Goal: Information Seeking & Learning: Check status

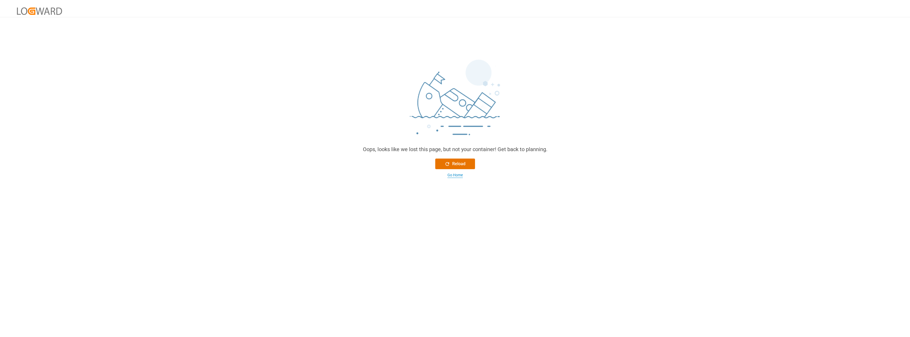
click at [460, 176] on div "Go Home" at bounding box center [455, 175] width 15 height 6
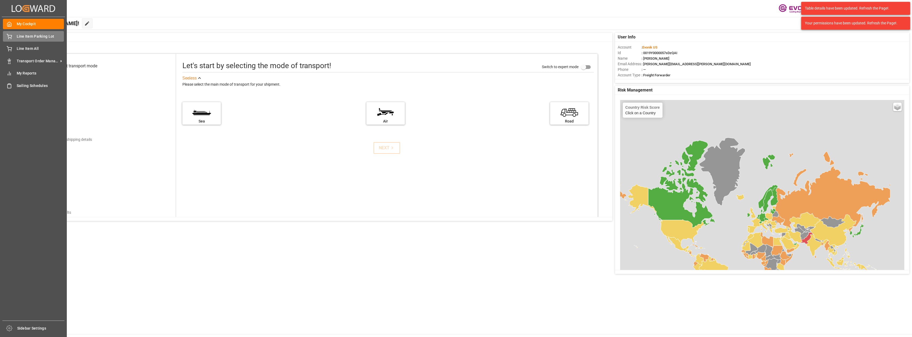
click at [26, 37] on span "Line Item Parking Lot" at bounding box center [40, 37] width 47 height 6
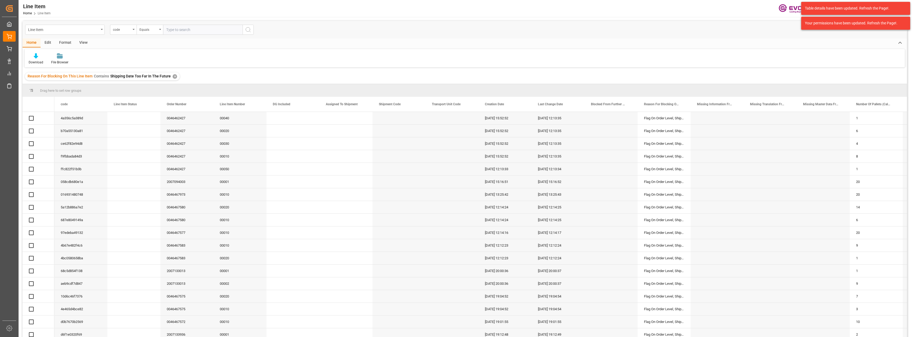
click at [173, 77] on div "✕" at bounding box center [175, 76] width 5 height 5
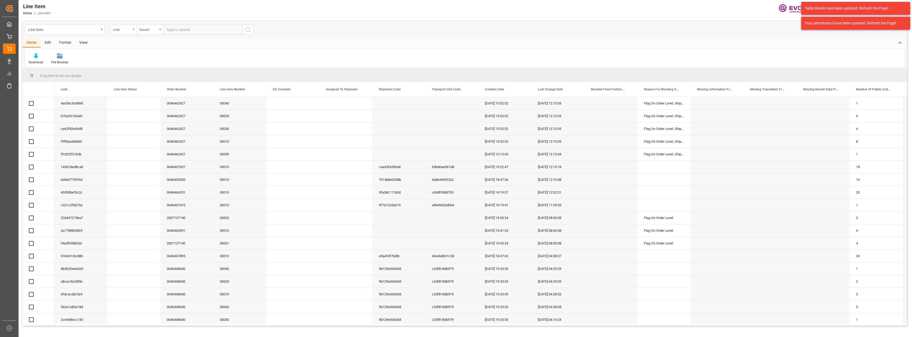
click at [133, 30] on div "code" at bounding box center [123, 30] width 27 height 10
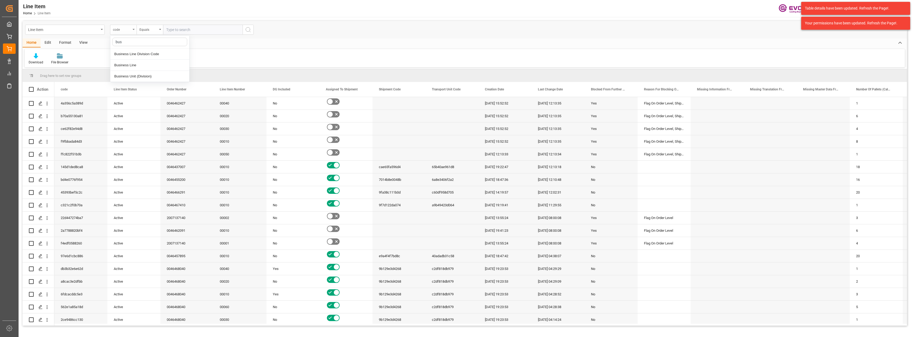
type input "busi"
drag, startPoint x: 135, startPoint y: 65, endPoint x: 146, endPoint y: 38, distance: 30.0
click at [135, 65] on div "Business Line" at bounding box center [149, 65] width 79 height 11
click at [151, 28] on div "Equals" at bounding box center [148, 29] width 18 height 6
click at [160, 64] on div "Fuzzy search" at bounding box center [176, 65] width 79 height 11
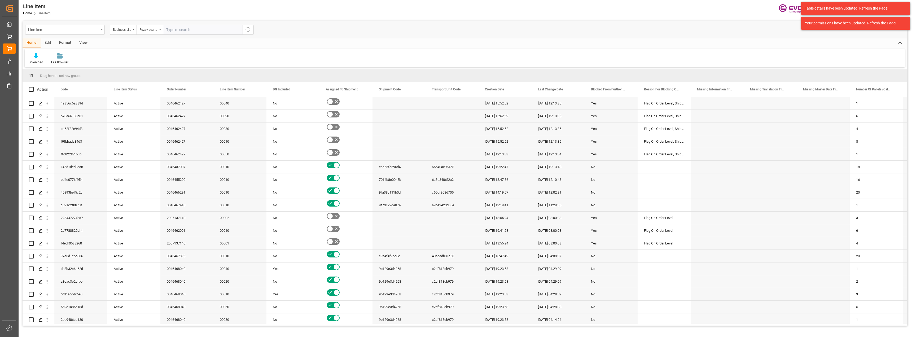
click at [187, 32] on input "text" at bounding box center [203, 30] width 80 height 10
type input "inter"
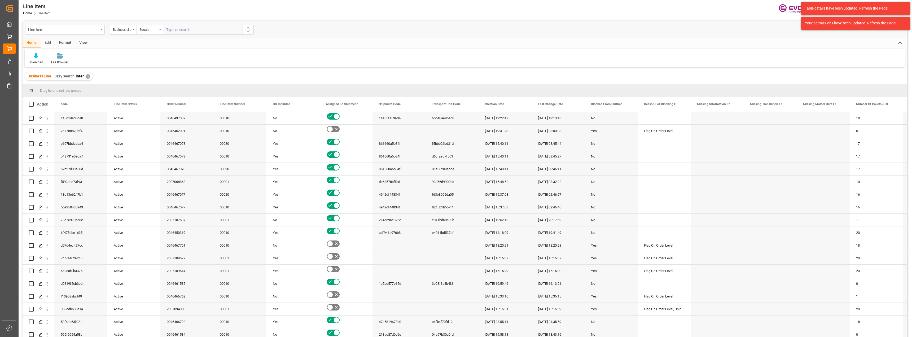
click at [86, 44] on div "View" at bounding box center [83, 42] width 16 height 9
click at [31, 59] on div "Default" at bounding box center [34, 59] width 18 height 12
click at [43, 83] on div "L-DB" at bounding box center [54, 86] width 46 height 6
click at [28, 41] on div "Home" at bounding box center [32, 42] width 18 height 9
click at [29, 58] on div at bounding box center [36, 56] width 15 height 6
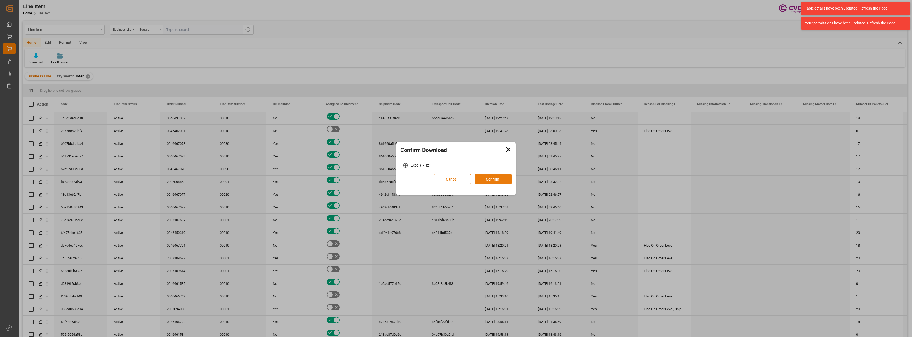
click at [484, 175] on button "Confirm" at bounding box center [493, 179] width 37 height 10
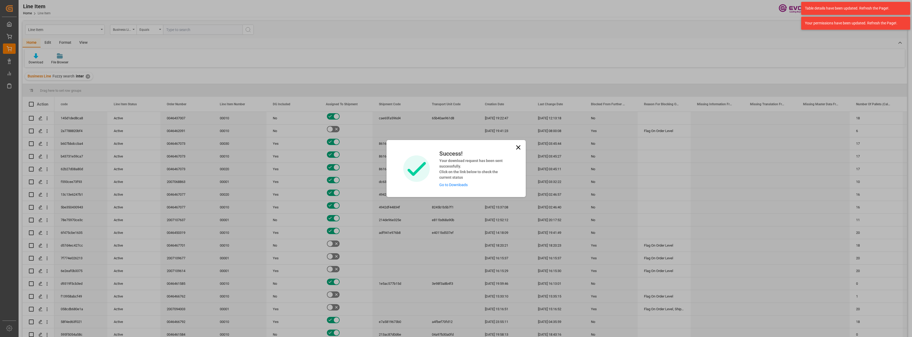
click at [516, 147] on icon at bounding box center [518, 147] width 7 height 7
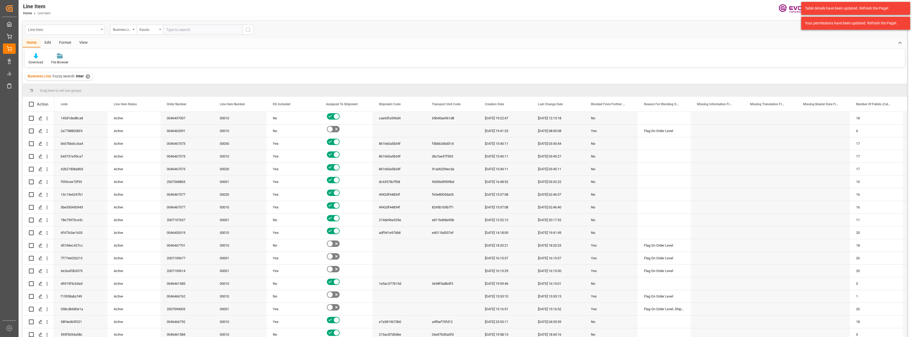
click at [102, 31] on div "Line Item" at bounding box center [65, 30] width 80 height 10
click at [59, 112] on div "Shipment" at bounding box center [64, 109] width 79 height 11
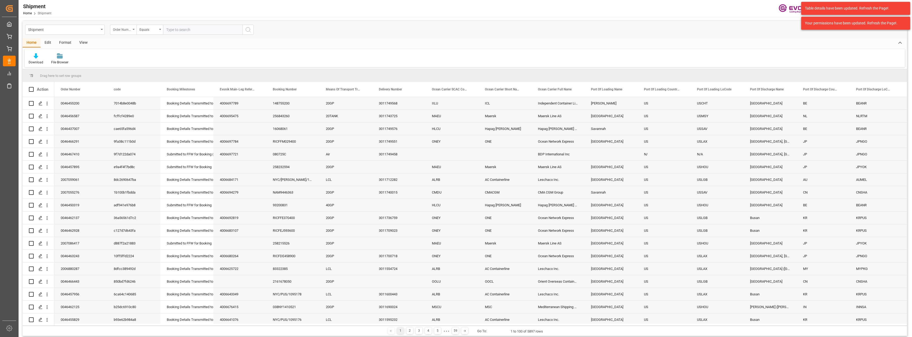
click at [121, 30] on div "Order Number" at bounding box center [122, 29] width 18 height 6
type input "bus"
click at [145, 54] on div "Business Line" at bounding box center [149, 54] width 79 height 11
click at [150, 31] on div "Equals" at bounding box center [148, 29] width 18 height 6
click at [164, 65] on div "Fuzzy search" at bounding box center [176, 65] width 79 height 11
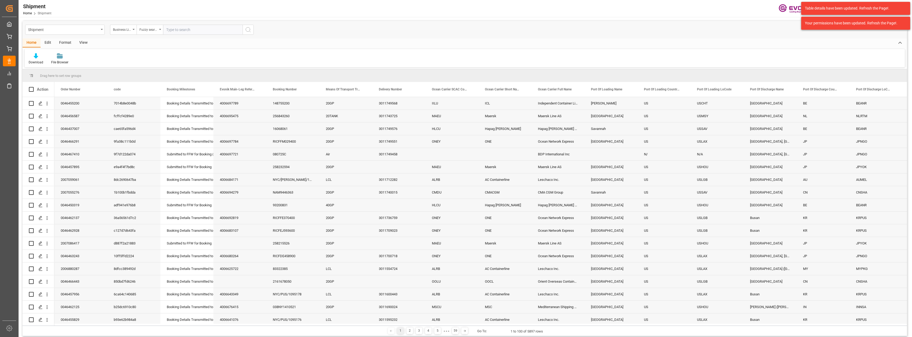
click at [181, 32] on input "text" at bounding box center [203, 30] width 80 height 10
type input "inter"
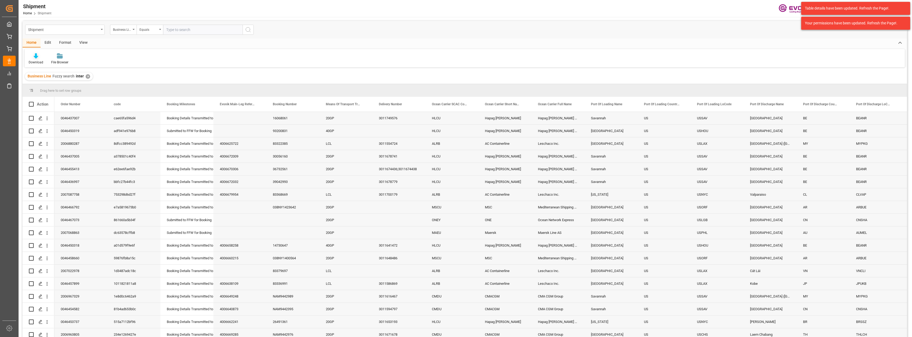
click at [35, 55] on icon at bounding box center [36, 55] width 5 height 5
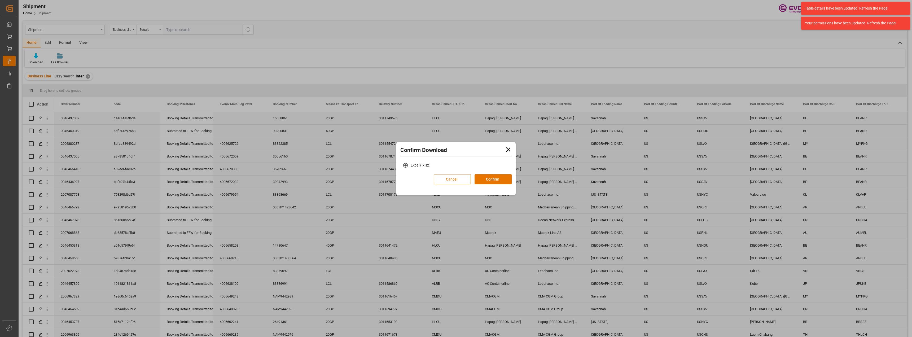
drag, startPoint x: 483, startPoint y: 182, endPoint x: 462, endPoint y: 180, distance: 20.3
click at [483, 182] on button "Confirm" at bounding box center [493, 179] width 37 height 10
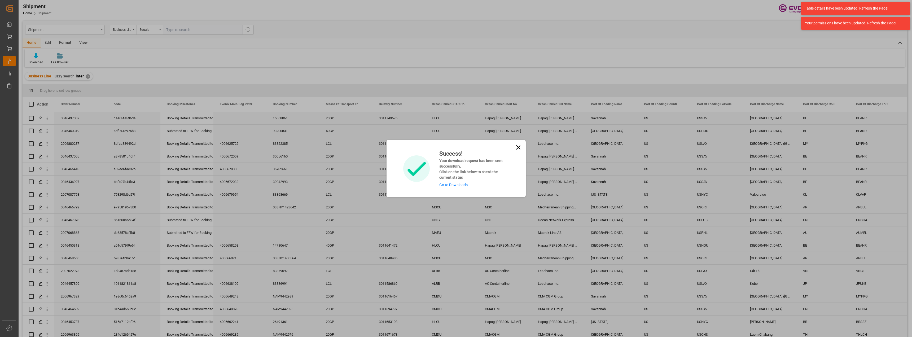
click at [520, 147] on icon at bounding box center [518, 147] width 7 height 7
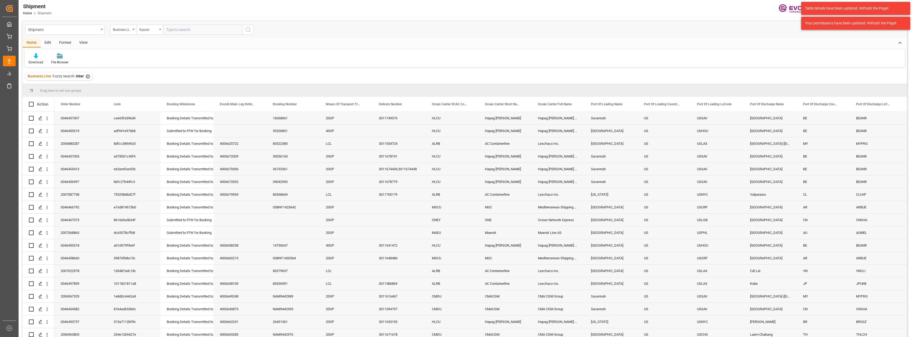
click at [100, 31] on div "Shipment" at bounding box center [65, 30] width 80 height 10
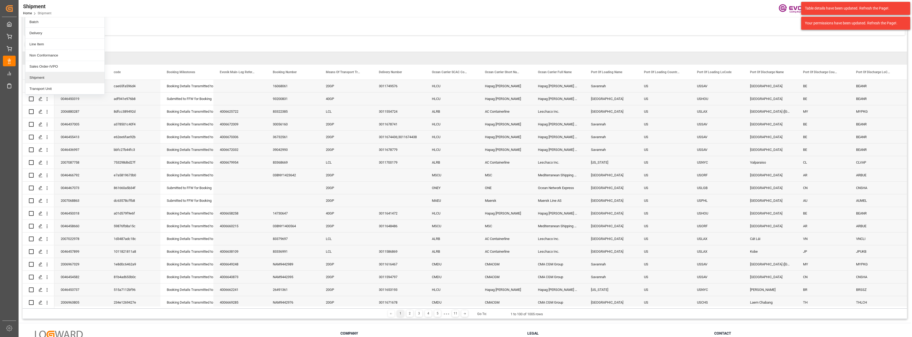
scroll to position [78, 0]
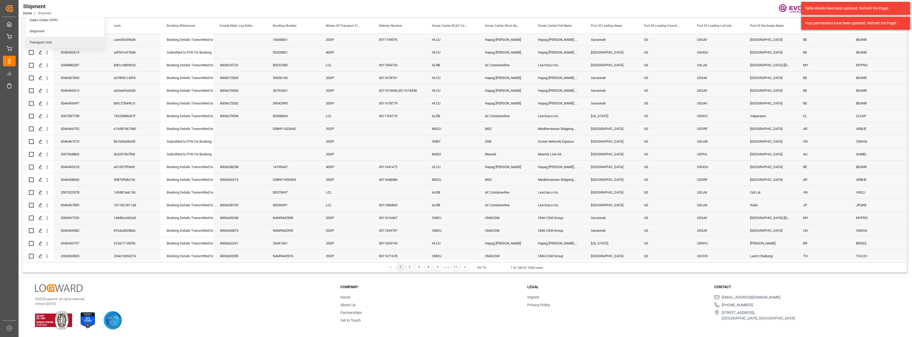
click at [64, 45] on div "Transport Unit" at bounding box center [64, 42] width 79 height 11
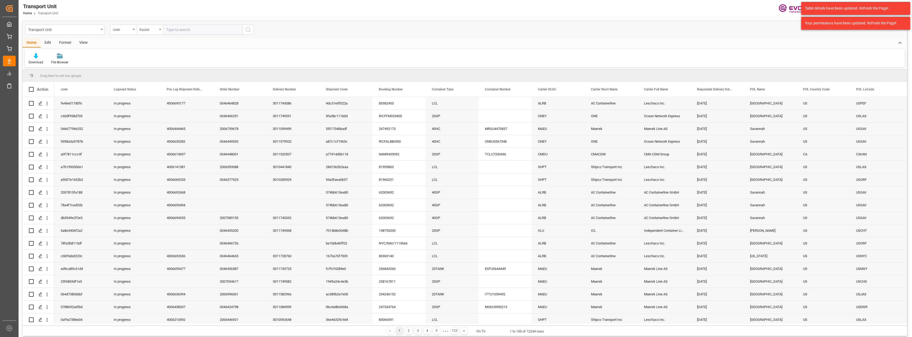
drag, startPoint x: 85, startPoint y: 44, endPoint x: 74, endPoint y: 45, distance: 11.0
click at [85, 44] on div "View" at bounding box center [83, 42] width 16 height 9
click at [33, 54] on icon at bounding box center [33, 55] width 5 height 5
click at [49, 89] on div "TU-DB" at bounding box center [58, 85] width 58 height 11
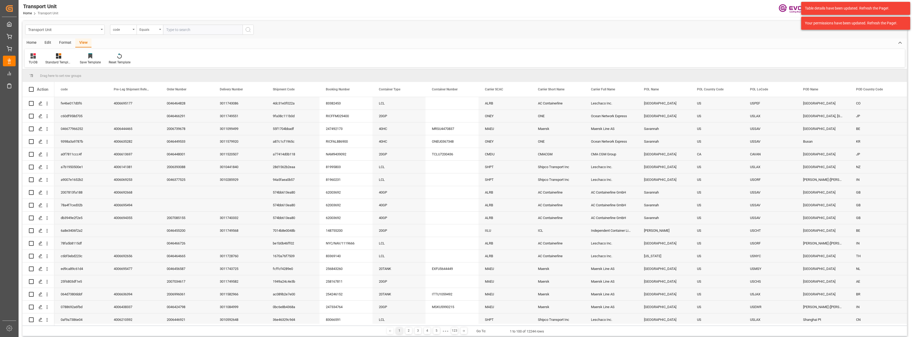
click at [29, 42] on div "Home" at bounding box center [32, 42] width 18 height 9
click at [33, 57] on div at bounding box center [36, 56] width 15 height 6
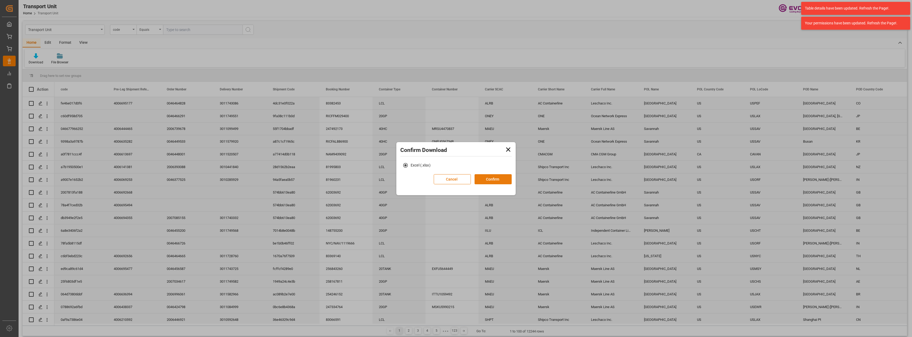
click at [489, 181] on button "Confirm" at bounding box center [493, 179] width 37 height 10
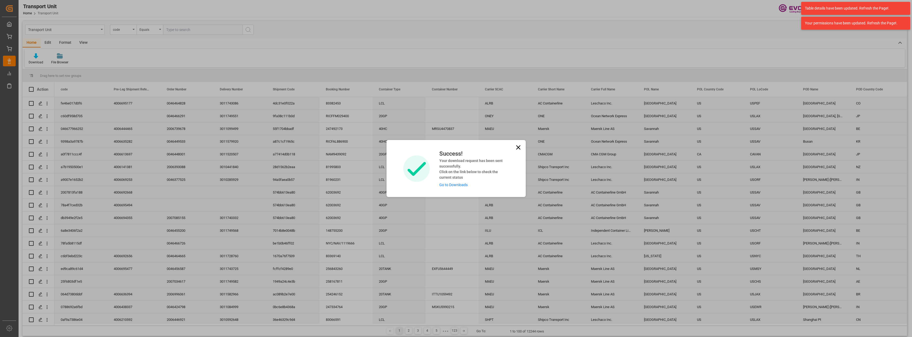
click at [454, 186] on link "Go to Downloads" at bounding box center [453, 185] width 28 height 4
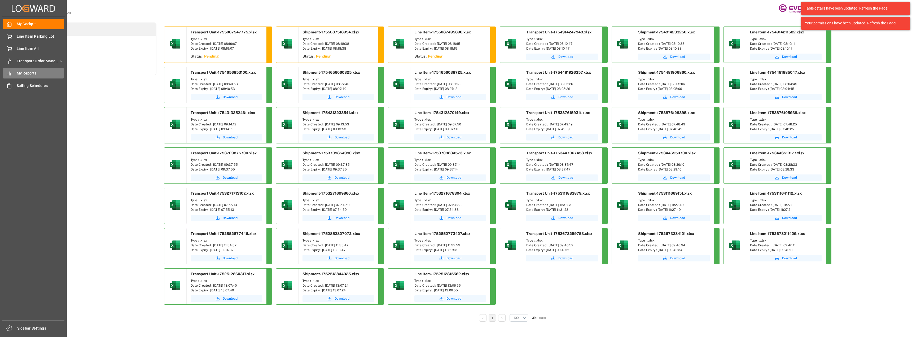
click at [28, 75] on span "My Reports" at bounding box center [40, 74] width 47 height 6
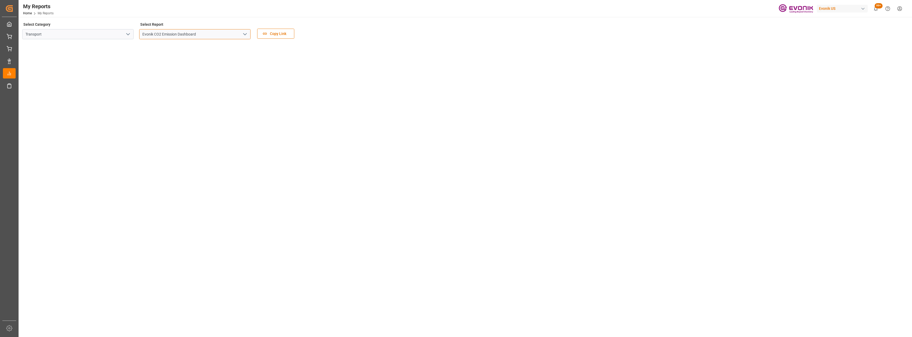
click at [237, 37] on input "Evonik CO2 Emission Dashboard" at bounding box center [194, 34] width 111 height 10
click at [242, 36] on button "open menu" at bounding box center [245, 34] width 8 height 8
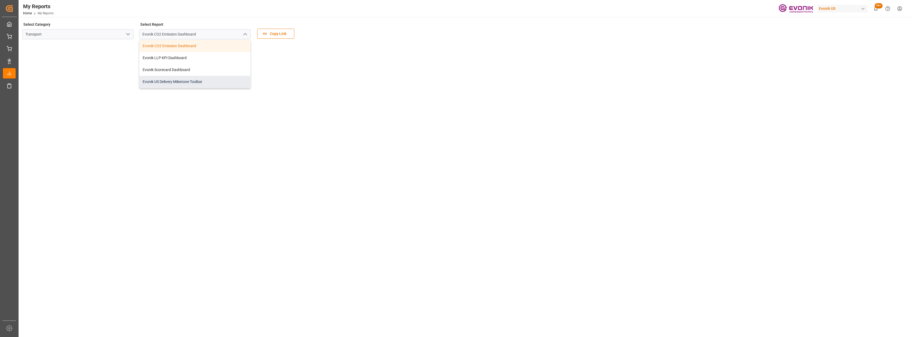
click at [174, 83] on div "Evonik US Delivery Milestone Toolbar" at bounding box center [194, 82] width 111 height 12
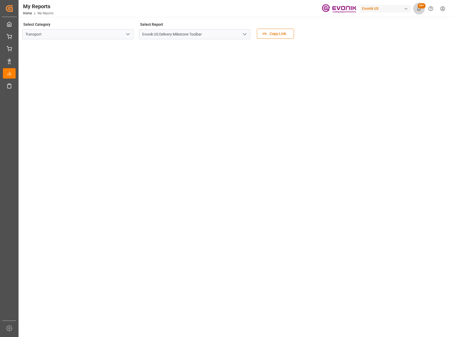
click at [419, 12] on button "99+" at bounding box center [419, 9] width 12 height 12
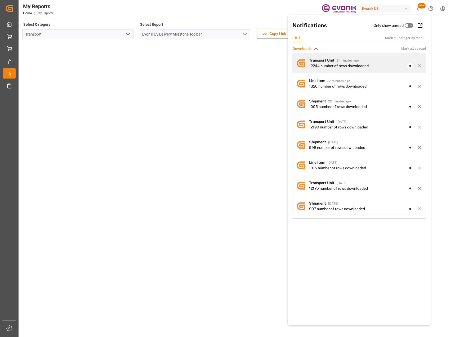
click at [326, 64] on div "12244 number of rows downloaded" at bounding box center [339, 66] width 60 height 6
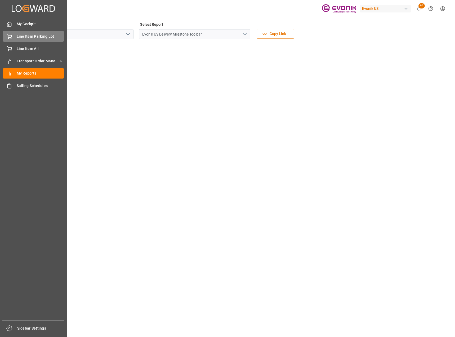
click at [17, 34] on span "Line Item Parking Lot" at bounding box center [40, 37] width 47 height 6
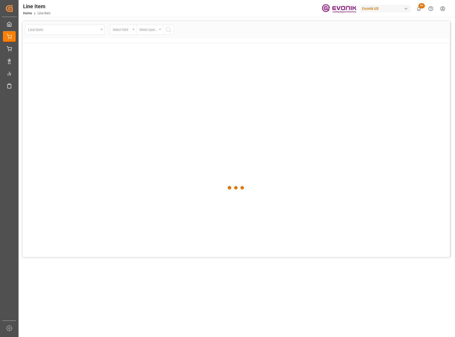
click at [99, 30] on div at bounding box center [237, 188] width 428 height 334
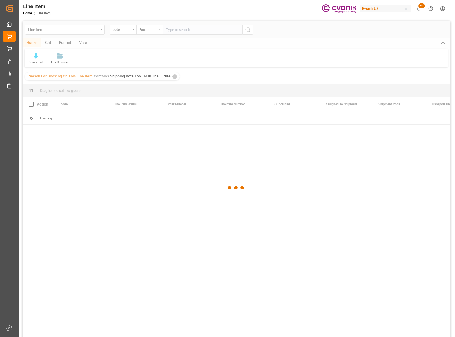
click at [103, 30] on div at bounding box center [237, 188] width 428 height 334
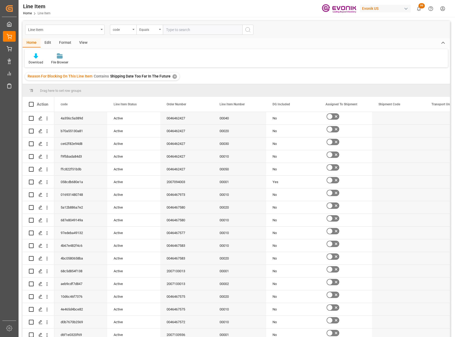
click at [173, 77] on div "✕" at bounding box center [175, 76] width 5 height 5
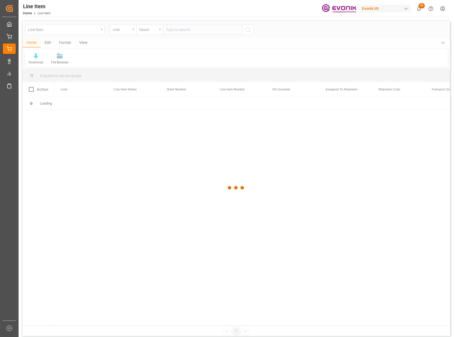
click at [103, 30] on div at bounding box center [237, 188] width 428 height 334
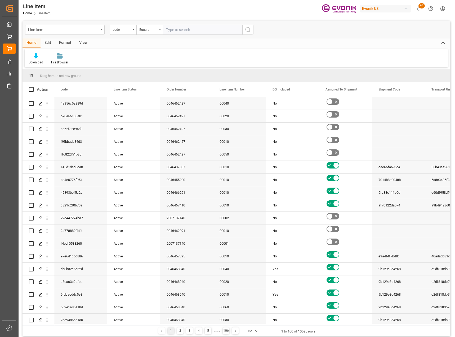
click at [102, 31] on div "Line Item" at bounding box center [65, 30] width 80 height 10
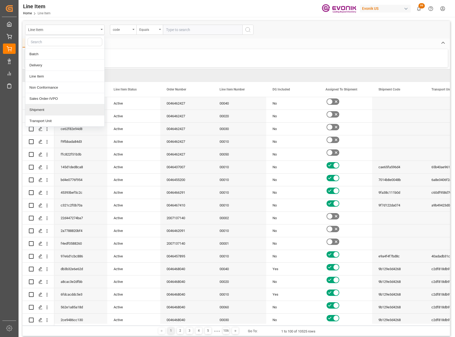
click at [56, 108] on div "Shipment" at bounding box center [64, 109] width 79 height 11
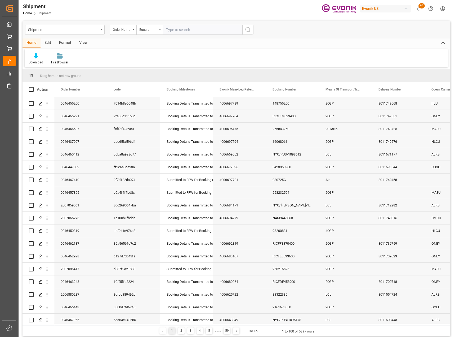
click at [192, 29] on input "text" at bounding box center [203, 30] width 80 height 10
type input "0046436154"
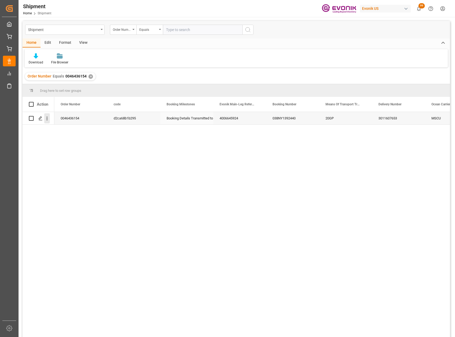
click at [48, 120] on icon "open menu" at bounding box center [47, 119] width 6 height 6
click at [75, 129] on span "Open in new tab" at bounding box center [82, 130] width 48 height 6
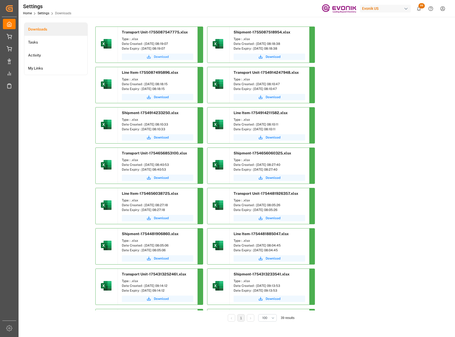
click at [157, 59] on span "Download" at bounding box center [161, 56] width 15 height 5
click at [162, 98] on span "Download" at bounding box center [161, 97] width 15 height 5
click at [275, 56] on span "Download" at bounding box center [273, 56] width 15 height 5
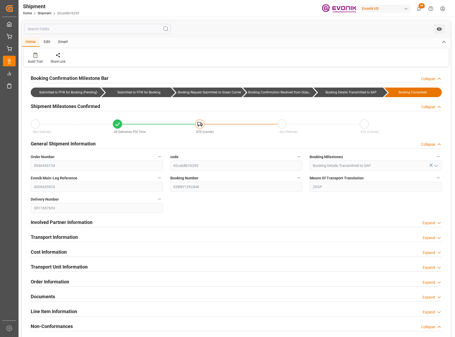
type input "MSC"
type input "Mediterranean Shipping Company"
type input "33.17"
type input "[DATE]"
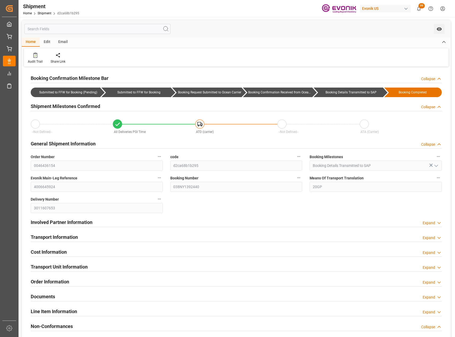
type input "06-25-2025 18:05"
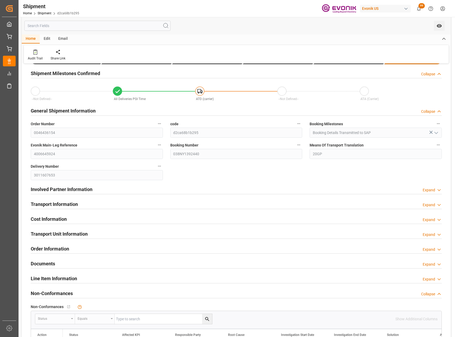
scroll to position [80, 0]
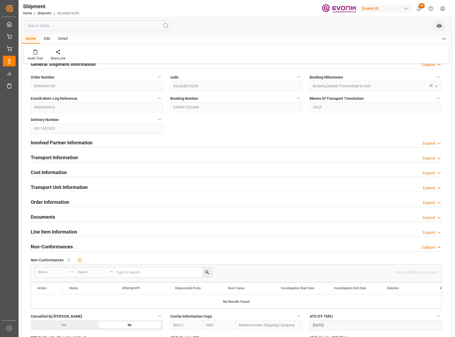
click at [435, 160] on div "Expand" at bounding box center [429, 158] width 12 height 6
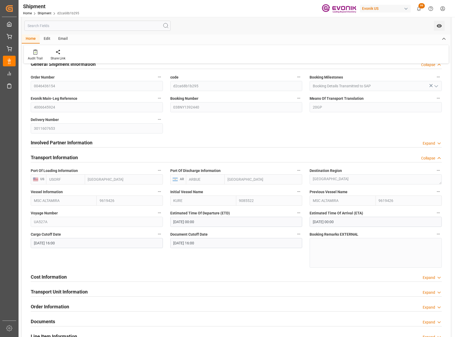
click at [439, 212] on icon "button" at bounding box center [439, 213] width 4 height 4
click at [438, 213] on li "Audits" at bounding box center [437, 212] width 27 height 9
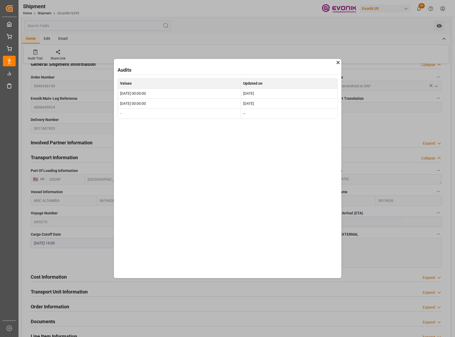
click at [338, 62] on icon at bounding box center [338, 62] width 3 height 3
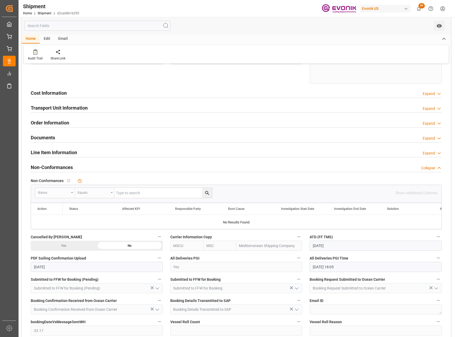
scroll to position [212, 0]
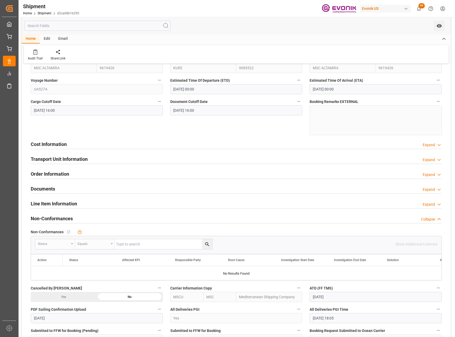
click at [430, 158] on div "Expand" at bounding box center [429, 160] width 12 height 6
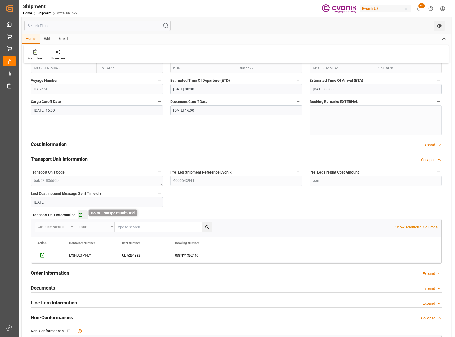
click at [79, 214] on icon "button" at bounding box center [80, 215] width 5 height 5
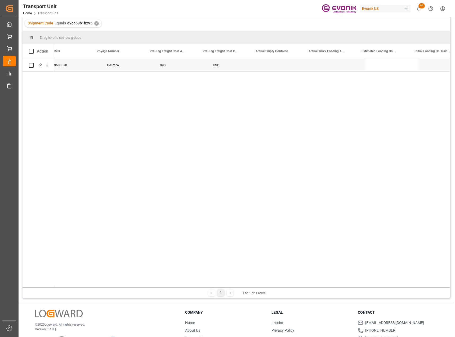
scroll to position [0, 1077]
